Goal: Complete application form

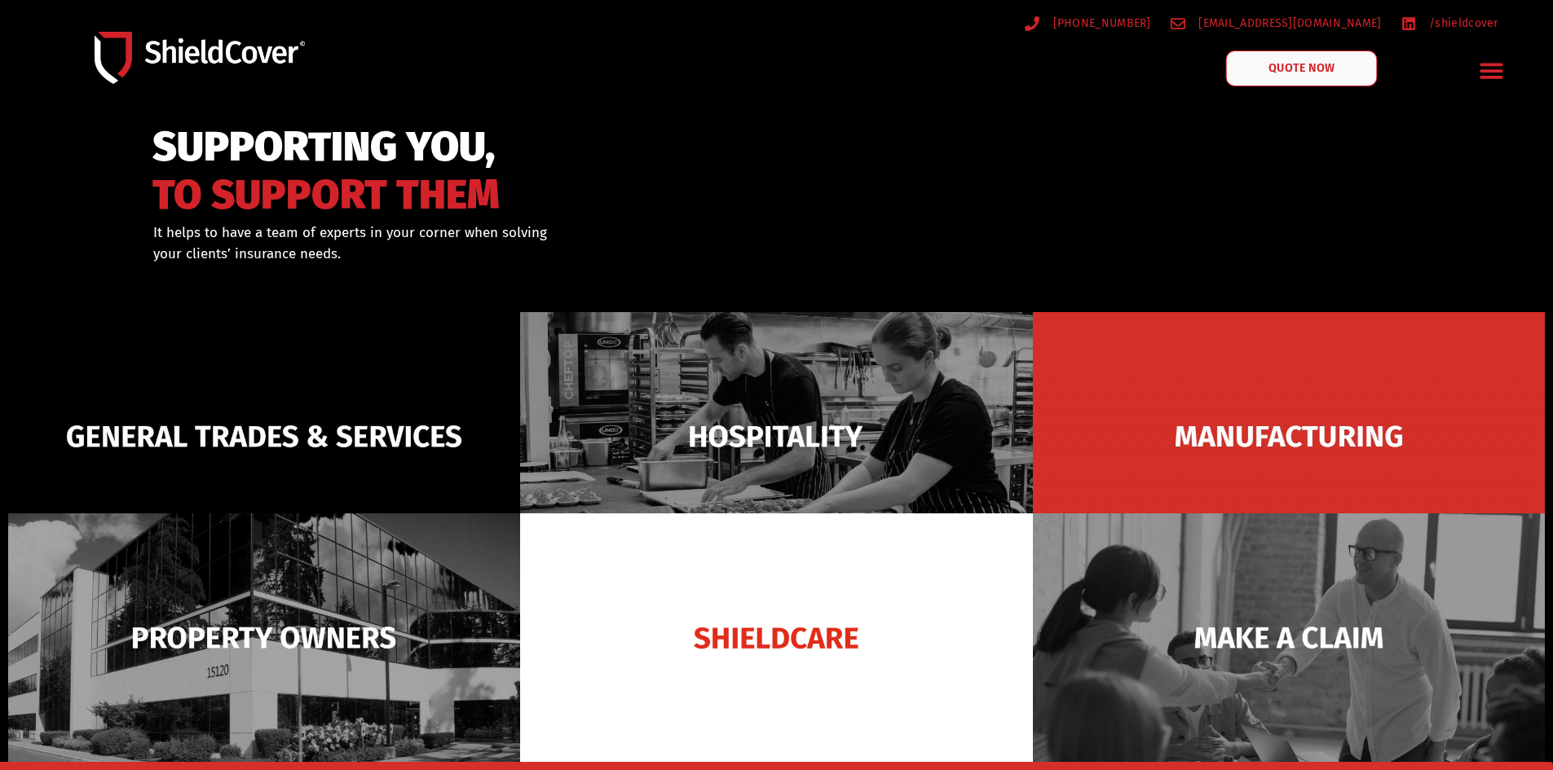
click at [1298, 64] on span "QUOTE NOW" at bounding box center [1301, 68] width 65 height 11
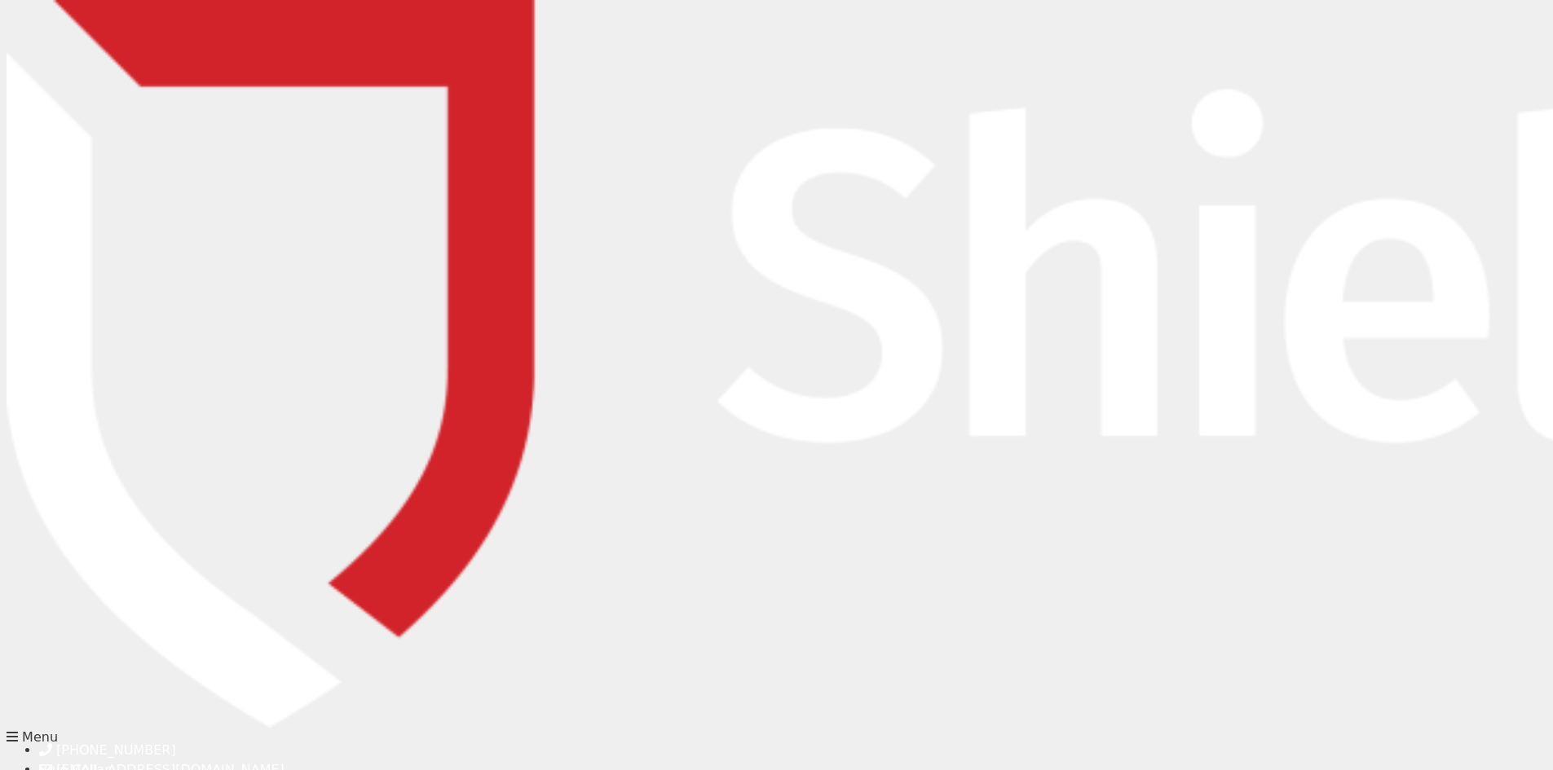
type input "w"
type input "[PERSON_NAME]"
type input "Georgantis"
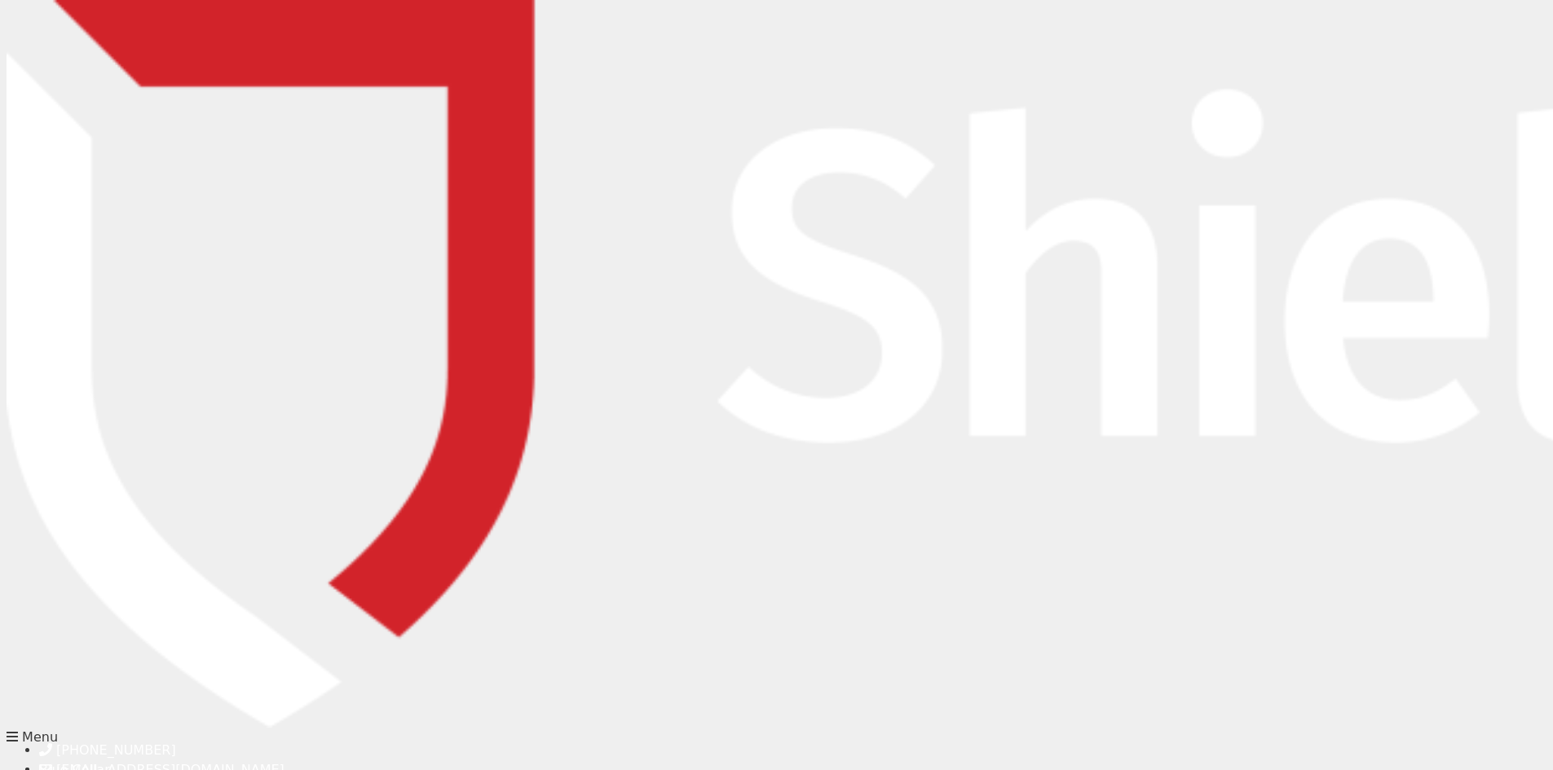
type input "william@lykosib.com.au"
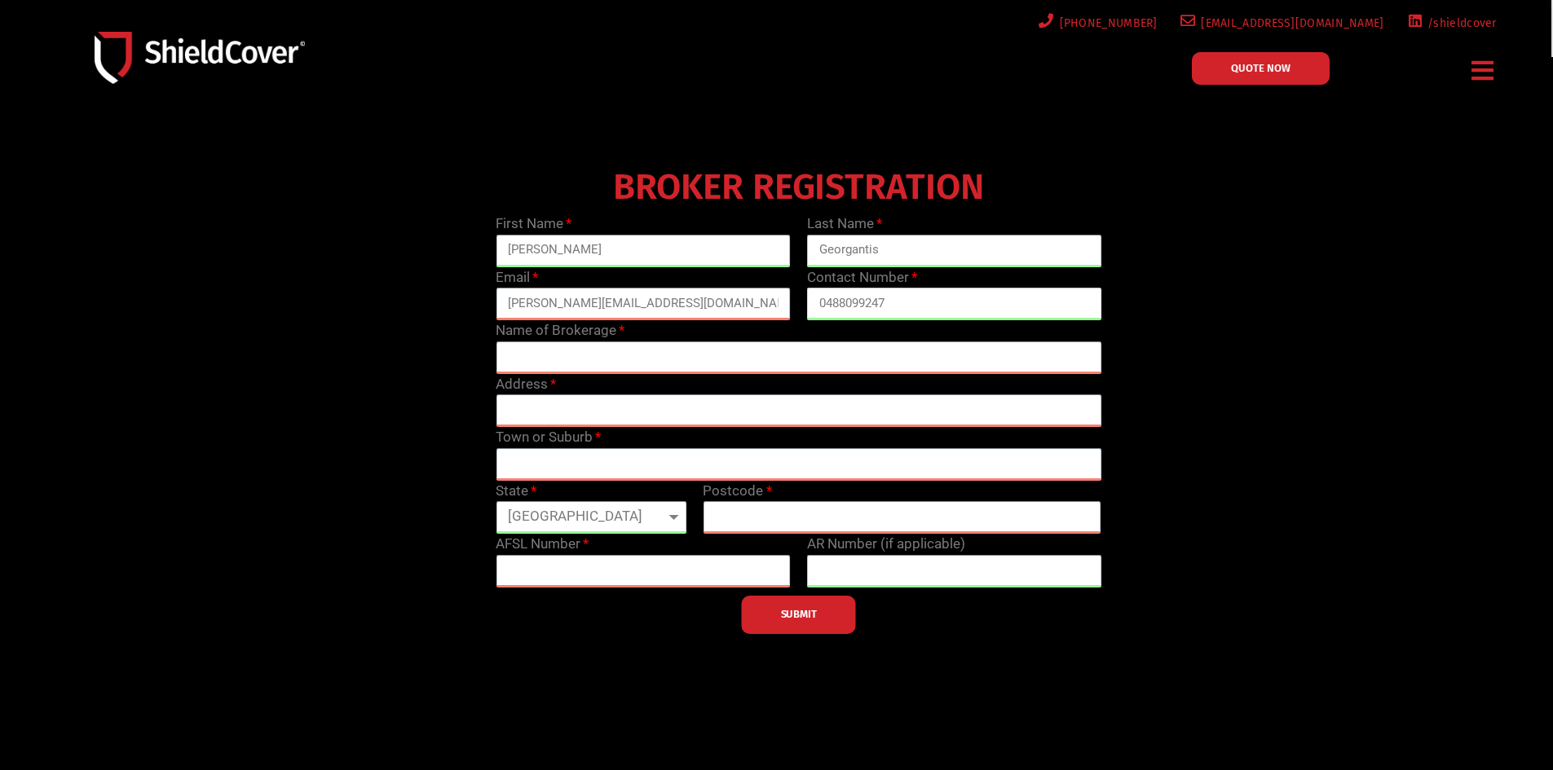
type input "0488099247"
type input "w"
type input "Lykos Insurance Brokers Pty Ltd"
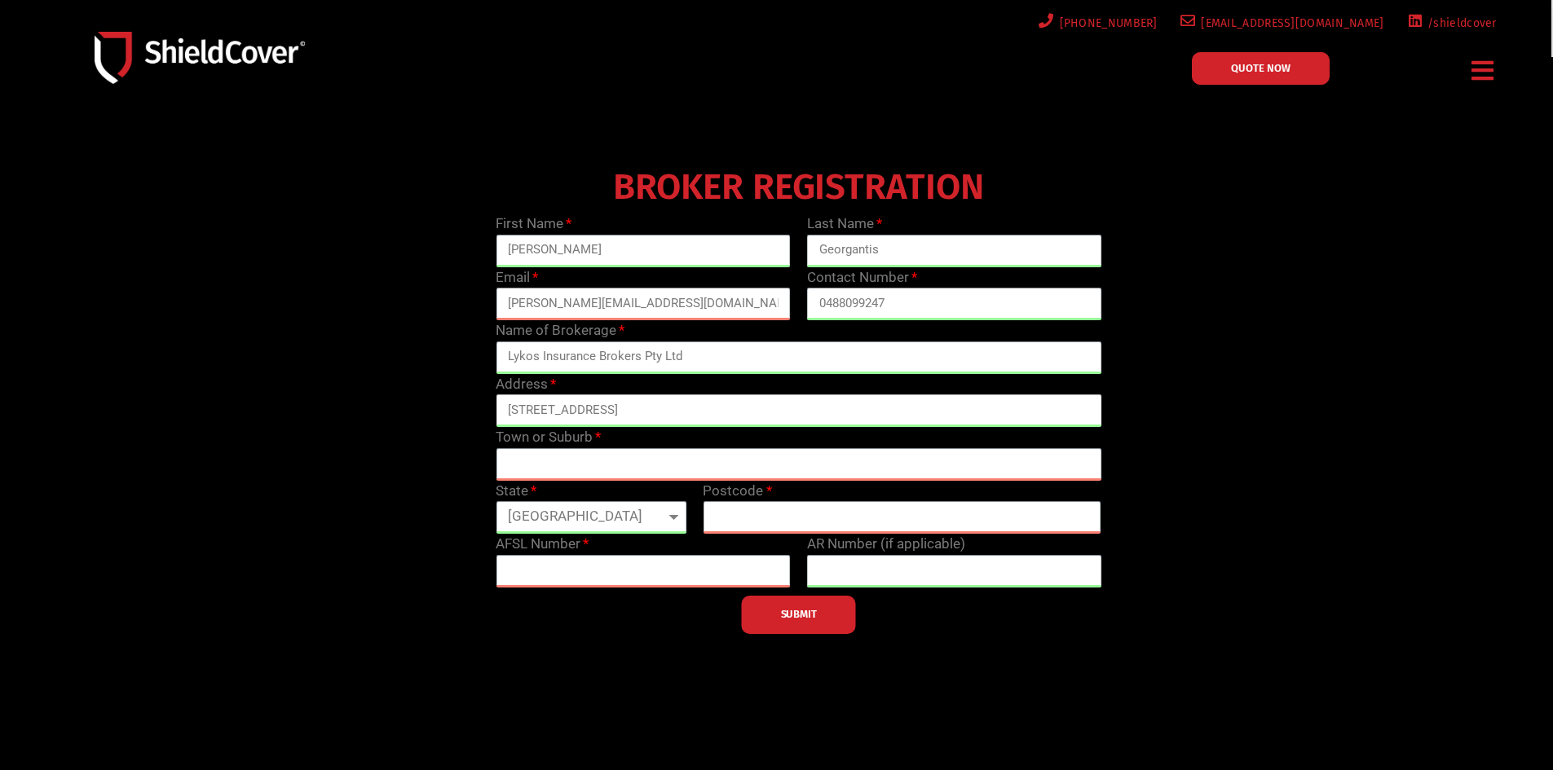
type input "68 Newcastle St"
type input "Rose Bay"
select select "NSW"
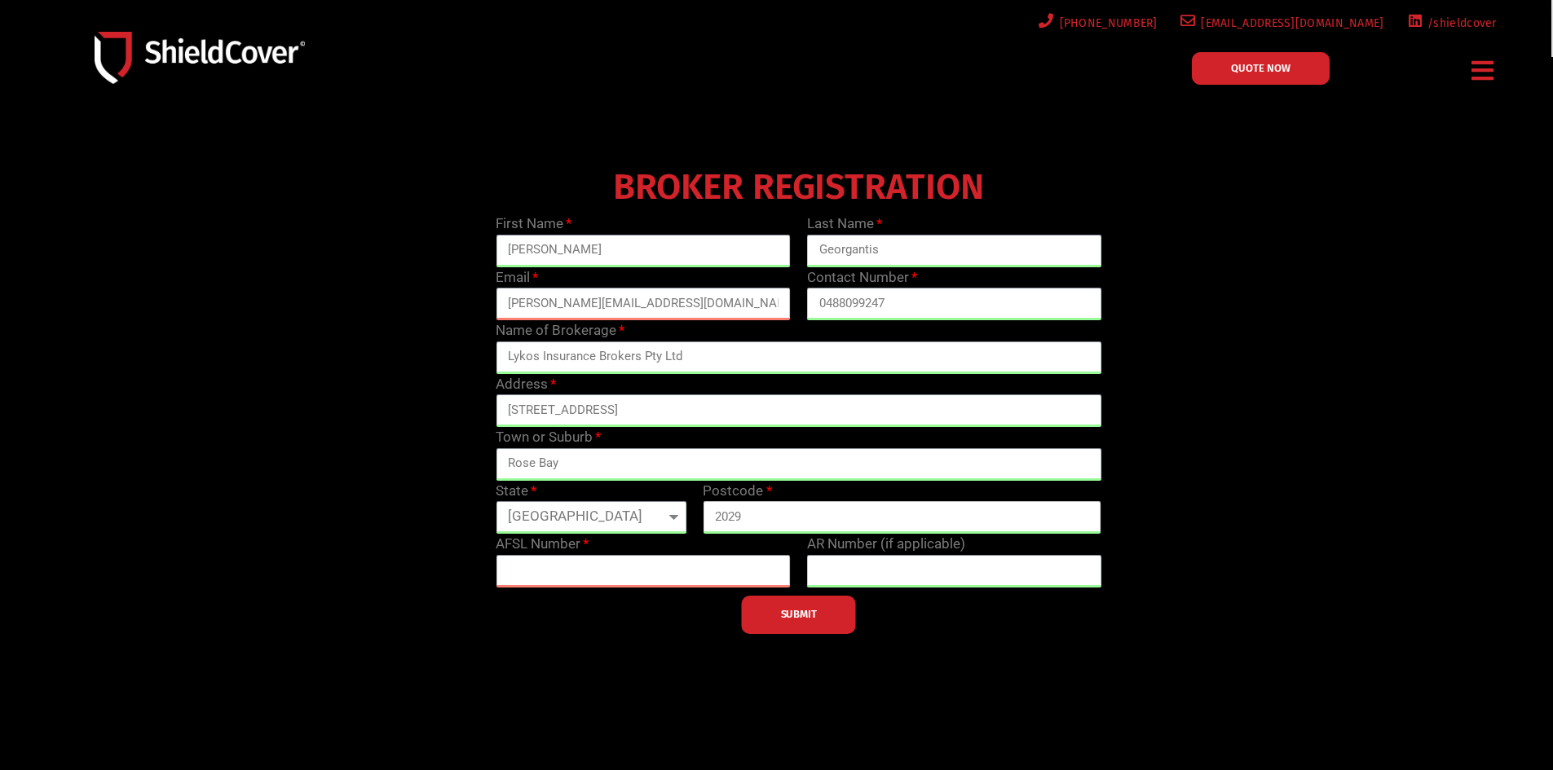
type input "2029"
click at [920, 568] on input "text" at bounding box center [954, 571] width 295 height 33
click at [673, 568] on input "text" at bounding box center [643, 571] width 295 height 33
click at [703, 567] on input "text" at bounding box center [643, 571] width 295 height 33
paste input "232987"
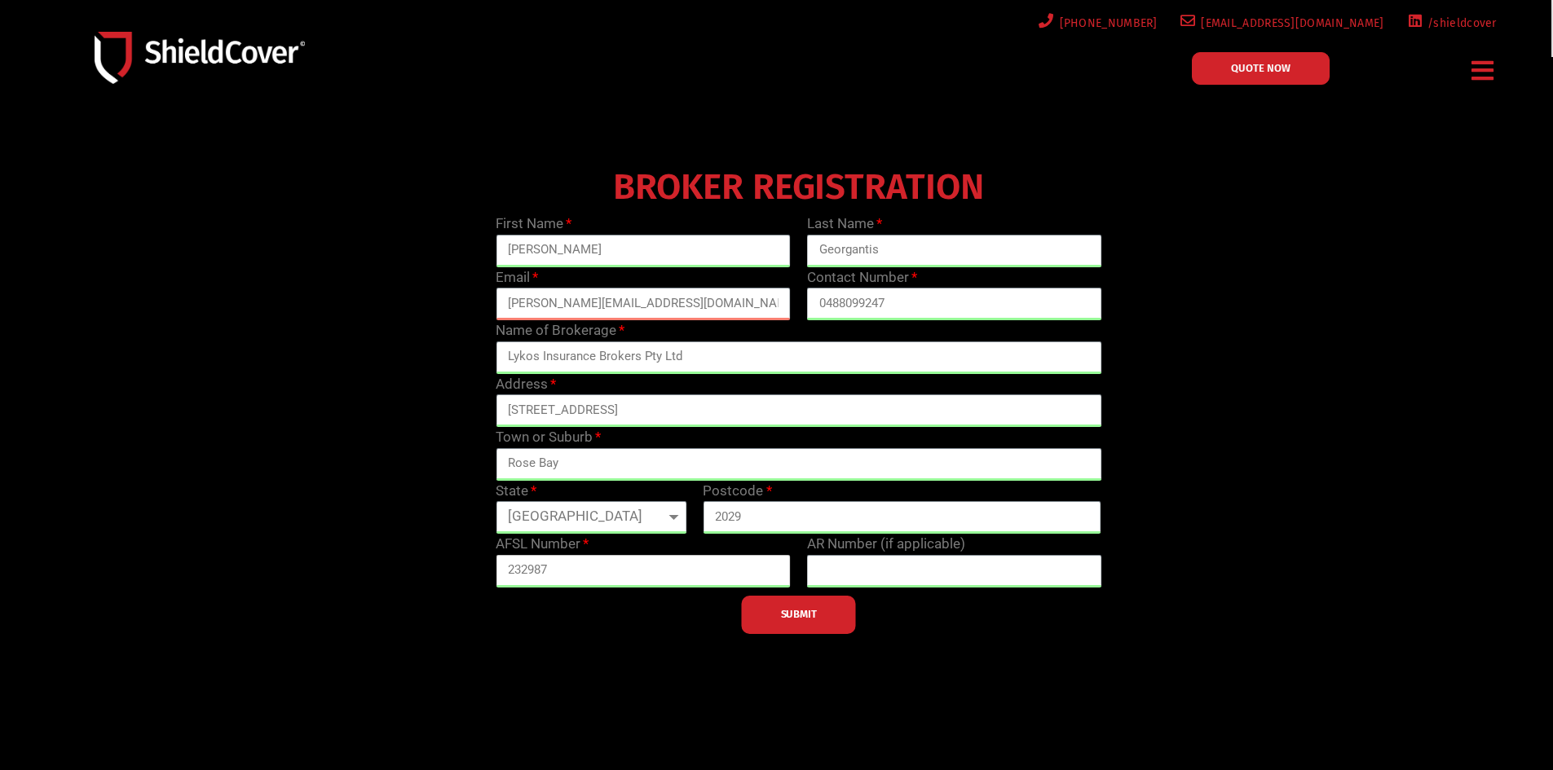
type input "232987"
click at [900, 574] on input "text" at bounding box center [954, 571] width 295 height 33
paste input "001312830"
type input "001312830"
click at [808, 616] on span "SUBMIT" at bounding box center [799, 614] width 36 height 3
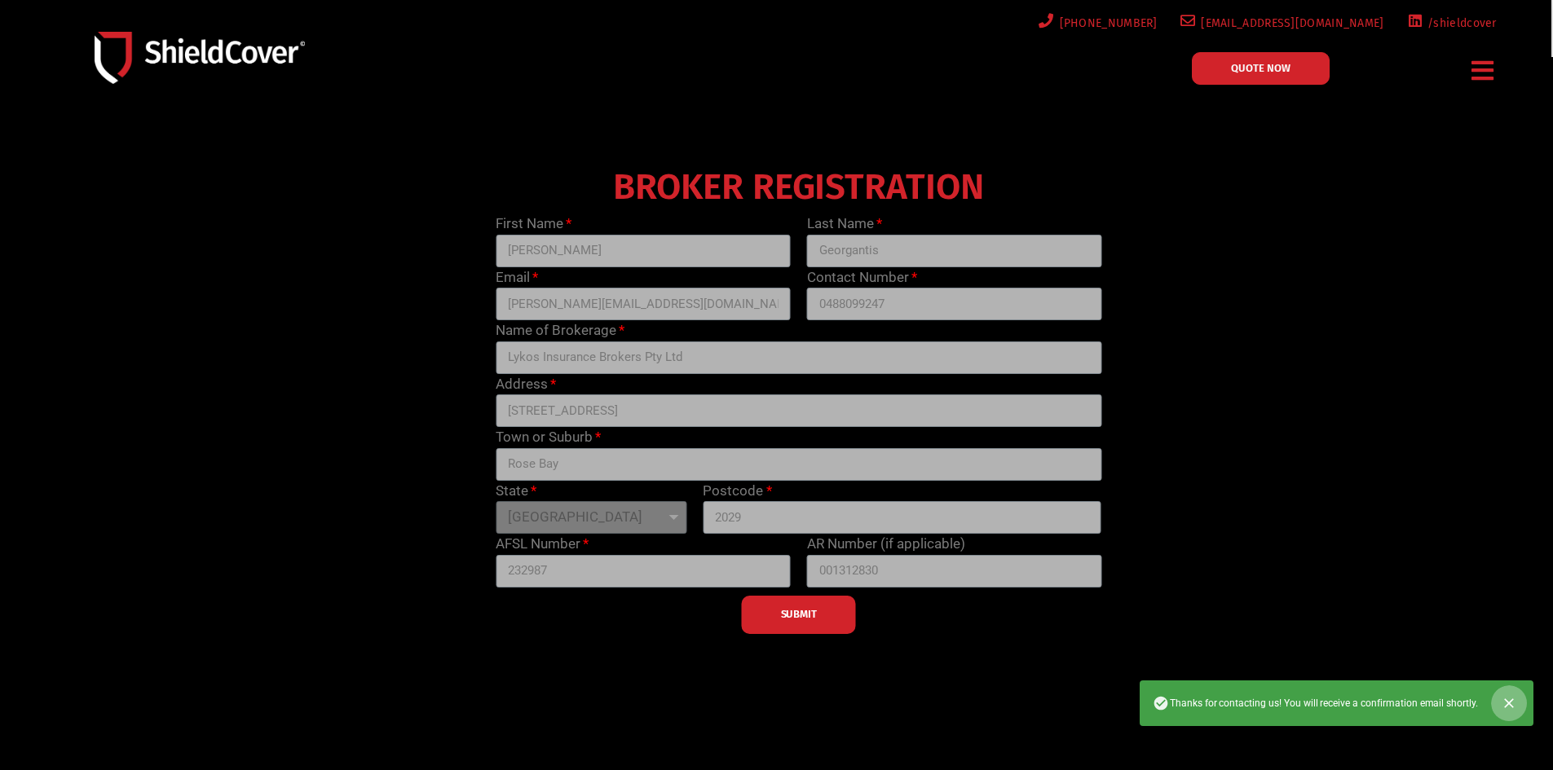
click at [1513, 701] on icon "Close" at bounding box center [1509, 703] width 16 height 16
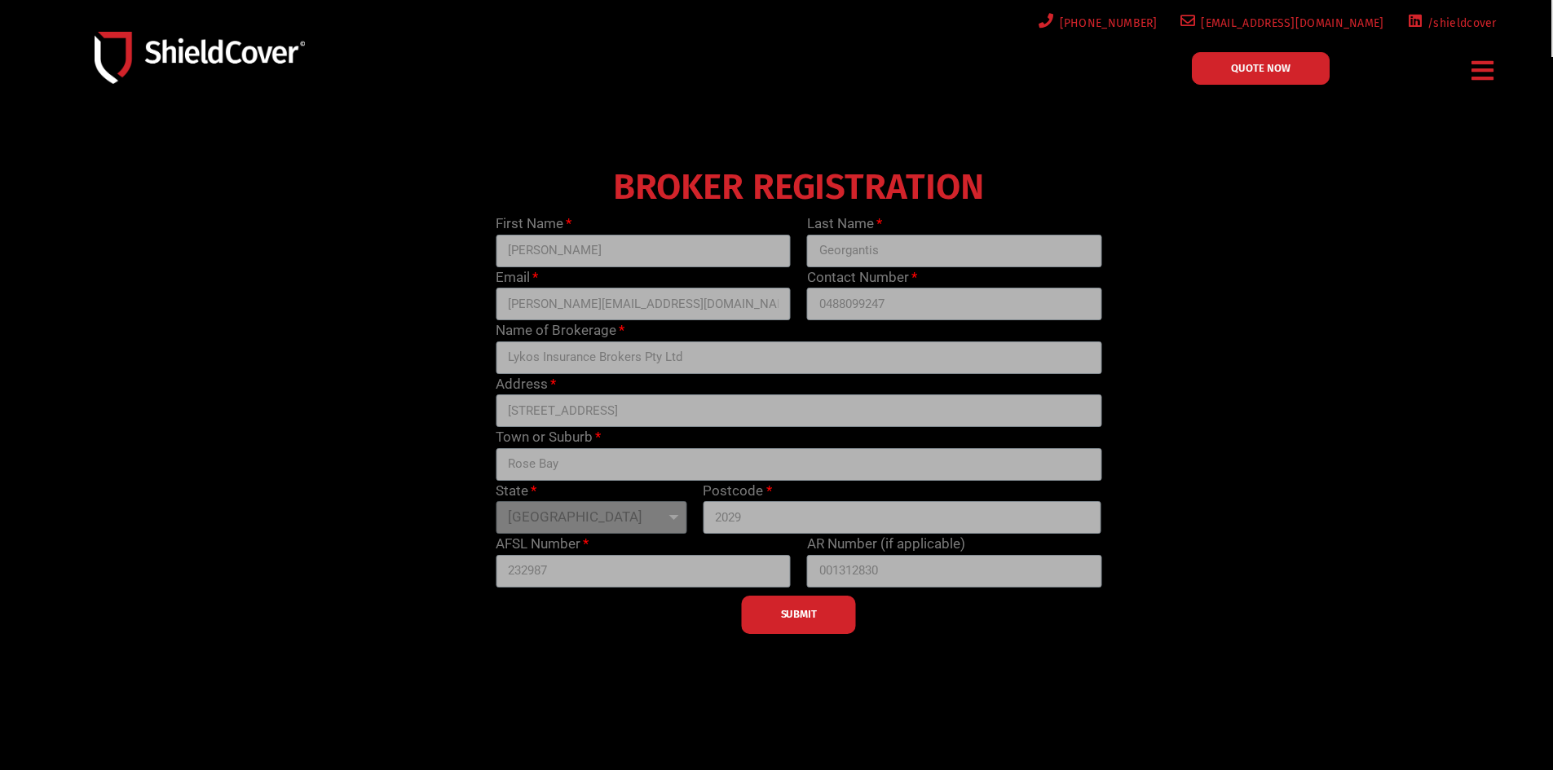
click at [813, 605] on div "SUBMIT" at bounding box center [799, 611] width 622 height 46
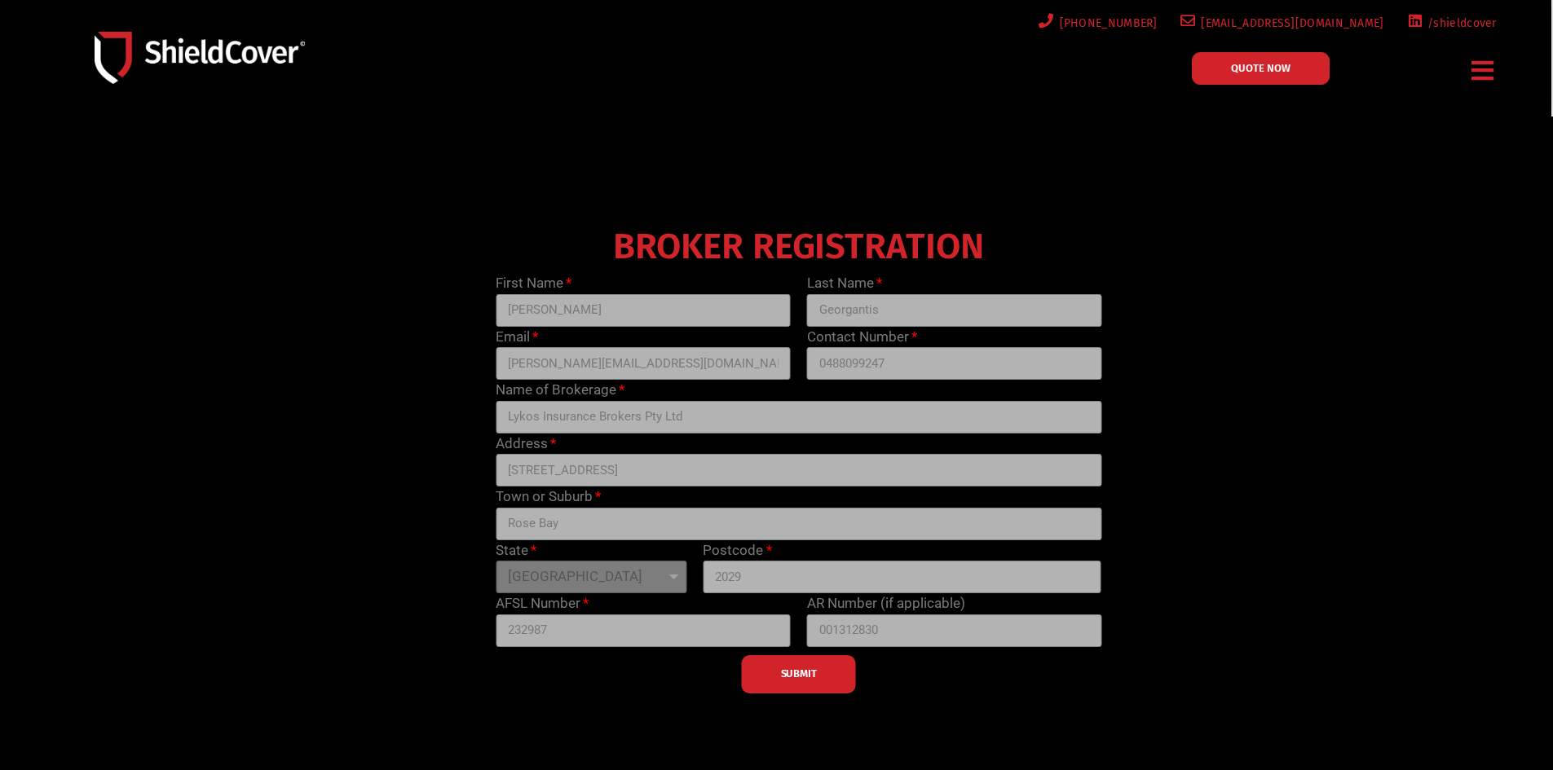
scroll to position [497, 0]
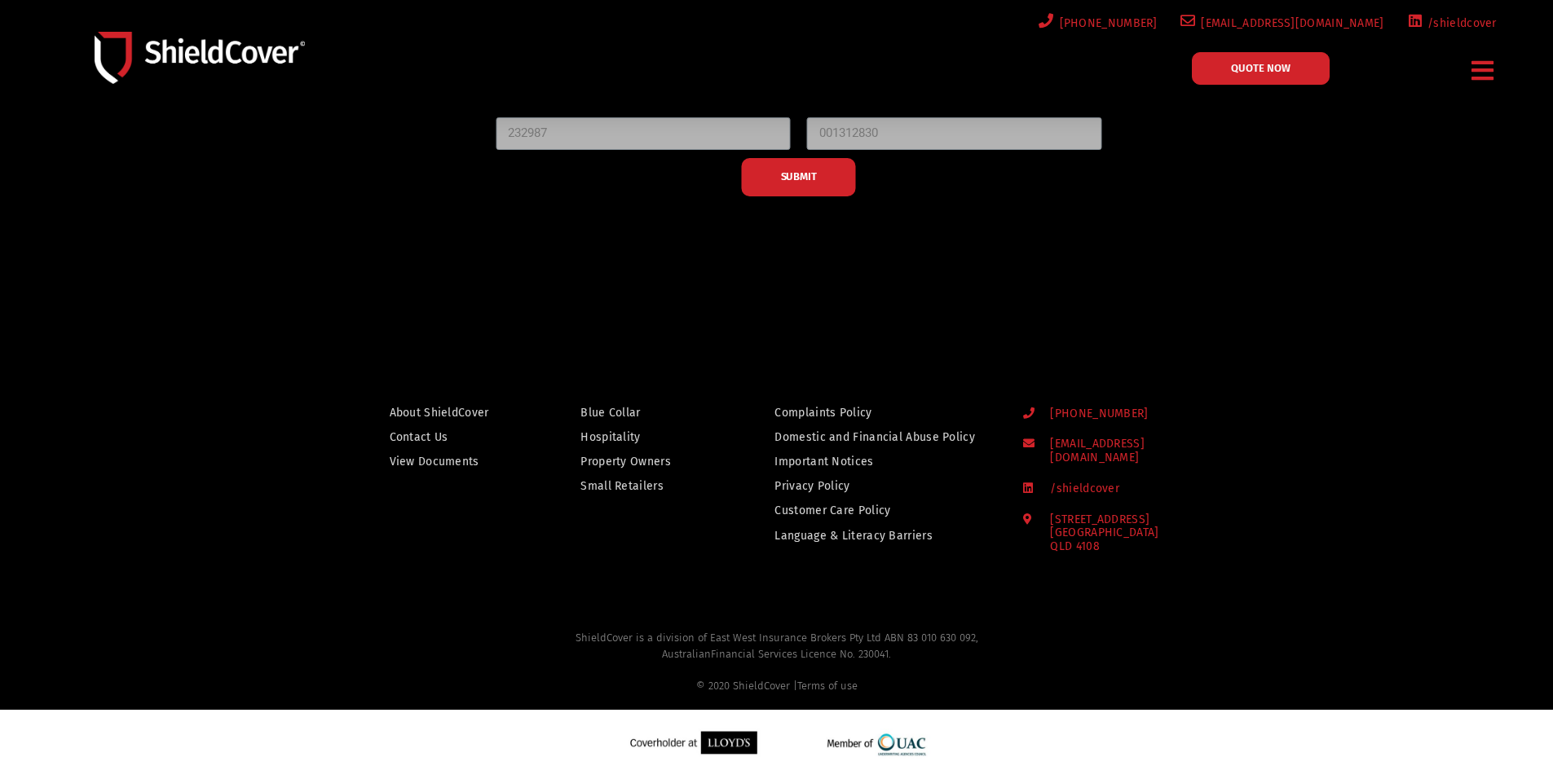
click at [804, 179] on div "SUBMIT" at bounding box center [799, 173] width 622 height 46
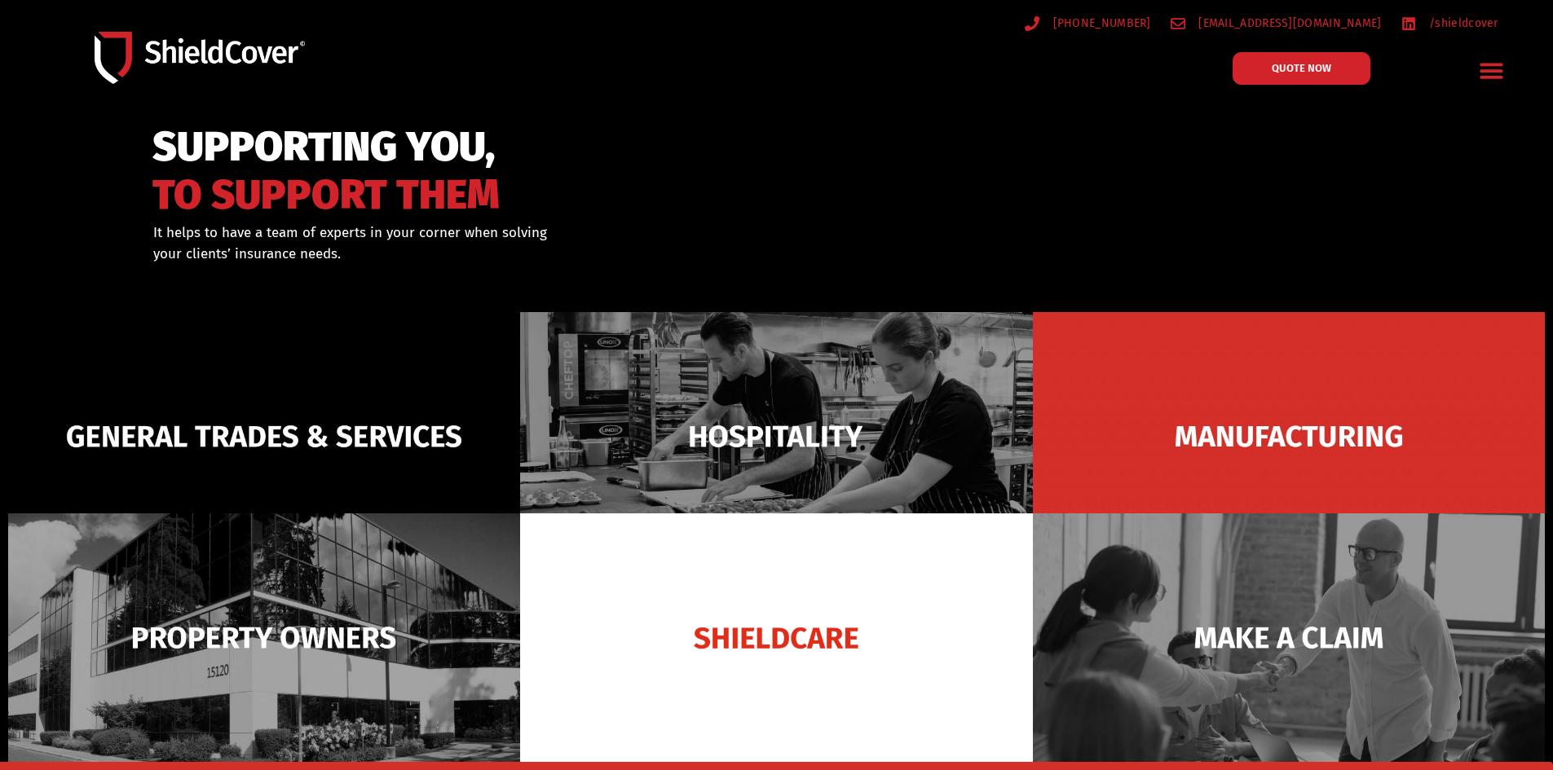
click at [1480, 62] on icon "Menu Toggle" at bounding box center [1491, 70] width 25 height 25
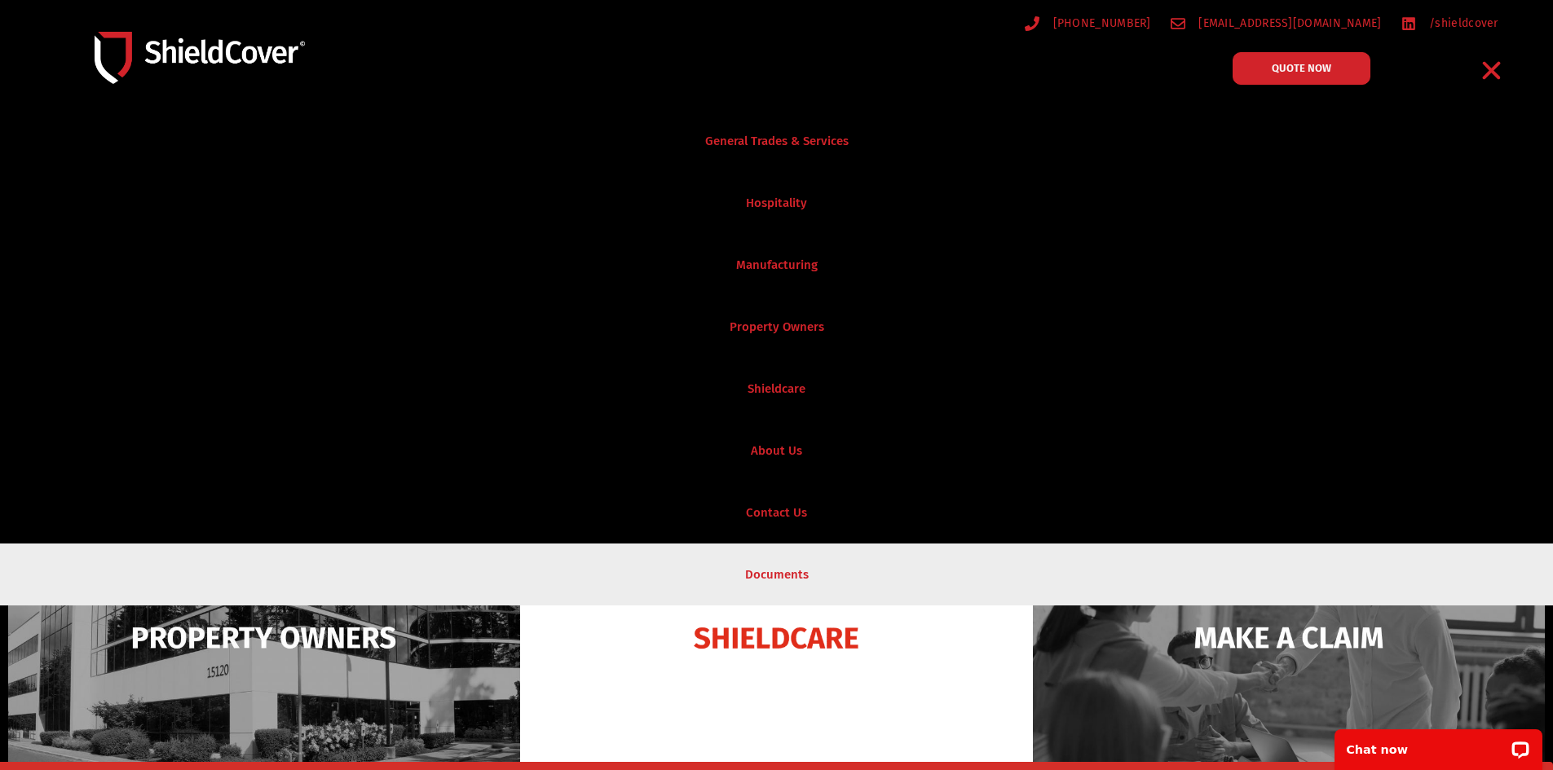
click at [789, 554] on link "Documents" at bounding box center [776, 575] width 1553 height 62
